Goal: Check status: Check status

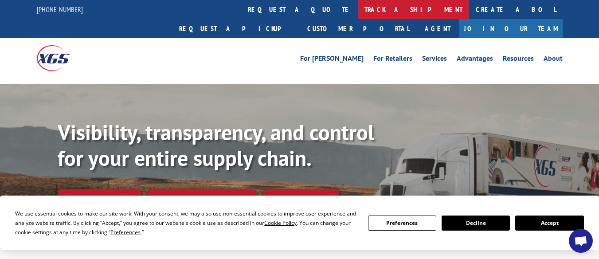
click at [358, 4] on link "track a shipment" at bounding box center [413, 9] width 111 height 19
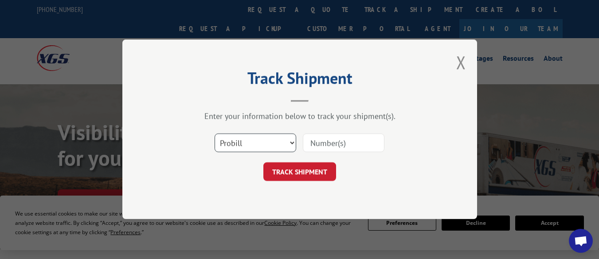
click at [266, 143] on select "Select category... Probill BOL PO" at bounding box center [256, 143] width 82 height 19
select select "po"
click at [215, 134] on select "Select category... Probill BOL PO" at bounding box center [256, 143] width 82 height 19
click at [359, 144] on input at bounding box center [344, 143] width 82 height 19
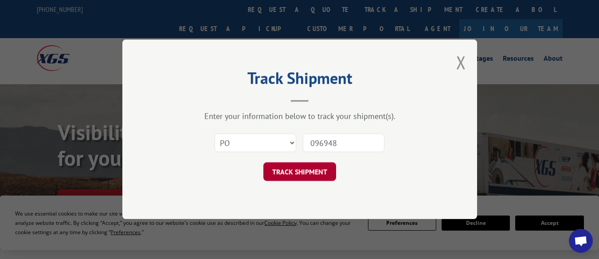
type input "096948"
click at [319, 173] on button "TRACK SHIPMENT" at bounding box center [299, 172] width 73 height 19
